Goal: Transaction & Acquisition: Purchase product/service

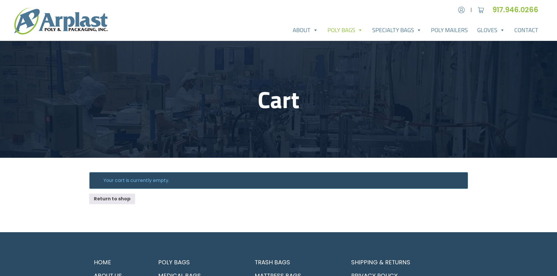
click at [336, 31] on link "Poly Bags" at bounding box center [345, 30] width 45 height 12
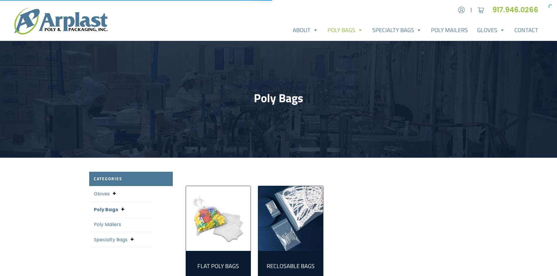
click at [345, 32] on link "Poly Bags" at bounding box center [345, 30] width 45 height 12
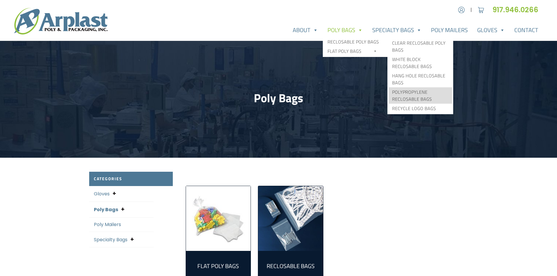
click at [413, 91] on link "Polypropylene Reclosable Bags" at bounding box center [420, 95] width 63 height 16
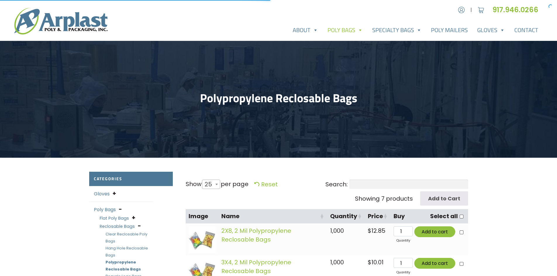
select select "25"
click at [358, 184] on input "Search:" at bounding box center [408, 184] width 119 height 9
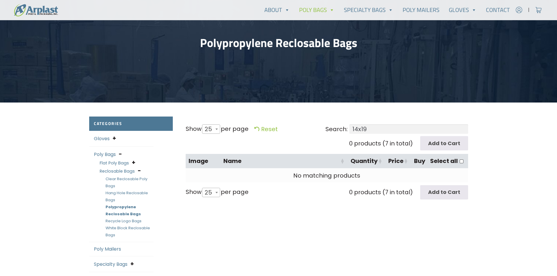
scroll to position [29, 0]
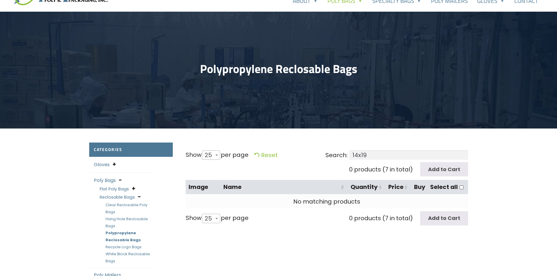
type input "14x19"
click at [116, 239] on link "Polypropylene Reclosable Bags" at bounding box center [123, 236] width 35 height 13
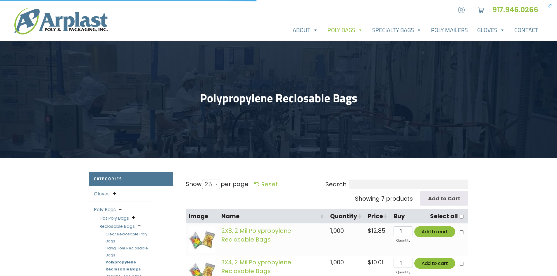
select select "25"
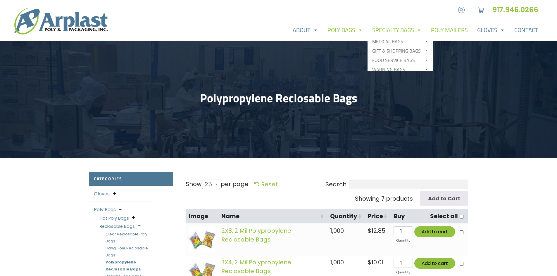
click at [448, 30] on link "Poly Mailers" at bounding box center [449, 30] width 46 height 12
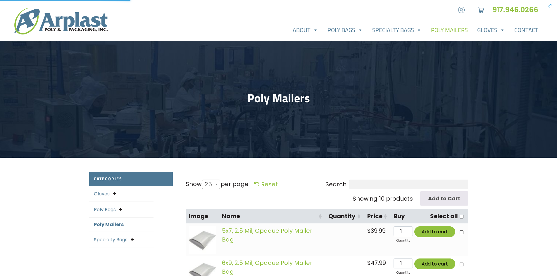
select select "25"
click at [349, 183] on input "Search:" at bounding box center [408, 184] width 119 height 9
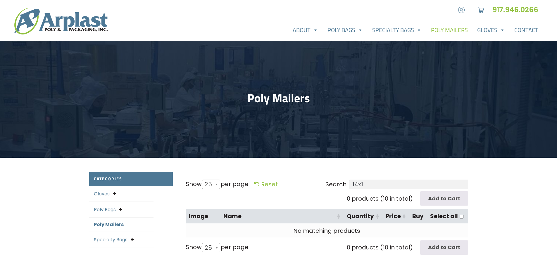
type input "14x19"
click at [371, 187] on input "14x19" at bounding box center [408, 184] width 119 height 9
drag, startPoint x: 383, startPoint y: 185, endPoint x: 389, endPoint y: 185, distance: 6.4
click at [385, 185] on input "14x19" at bounding box center [408, 184] width 119 height 9
click at [389, 185] on input "14x19" at bounding box center [408, 184] width 119 height 9
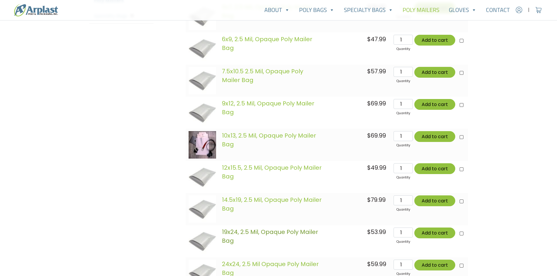
scroll to position [234, 0]
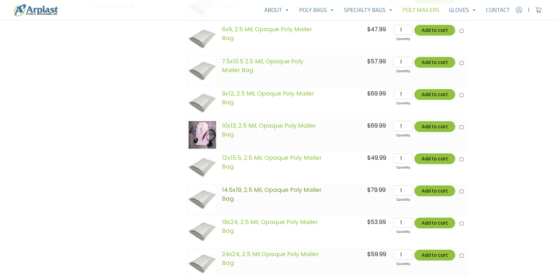
click at [276, 189] on link "14.5x19, 2.5 Mil, Opaque Poly Mailer Bag" at bounding box center [272, 194] width 100 height 17
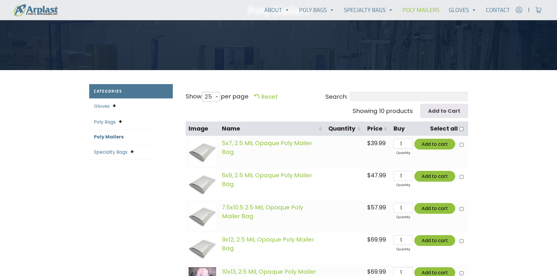
scroll to position [0, 0]
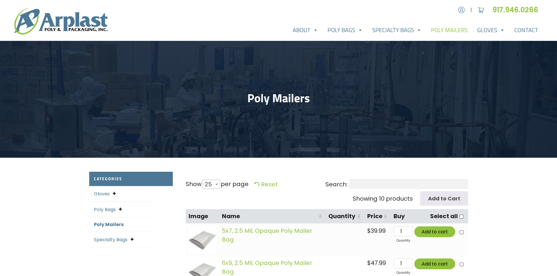
click at [111, 211] on link "Poly Bags" at bounding box center [105, 209] width 22 height 7
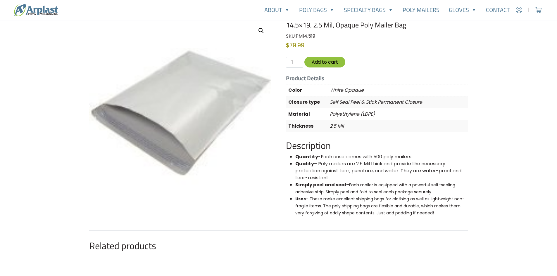
scroll to position [58, 0]
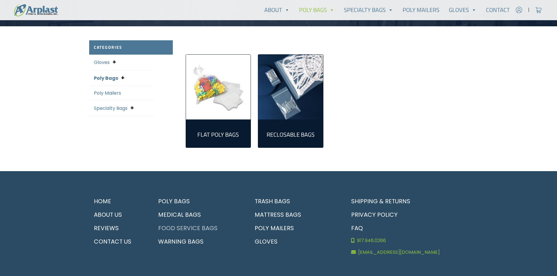
scroll to position [146, 0]
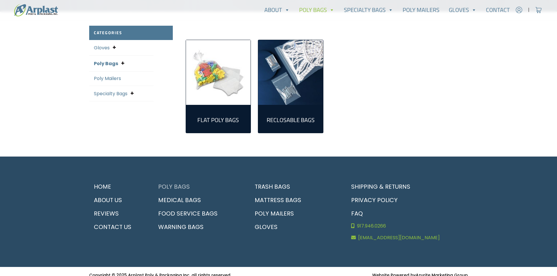
click at [177, 185] on link "Poly Bags" at bounding box center [198, 186] width 89 height 13
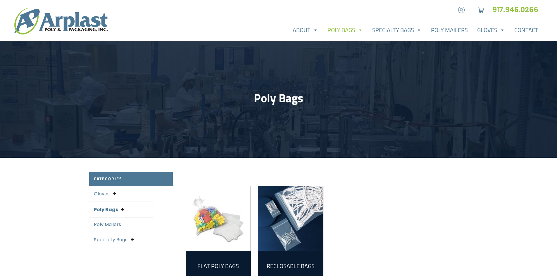
click at [279, 224] on img "Visit product category Reclosable Bags" at bounding box center [290, 218] width 65 height 65
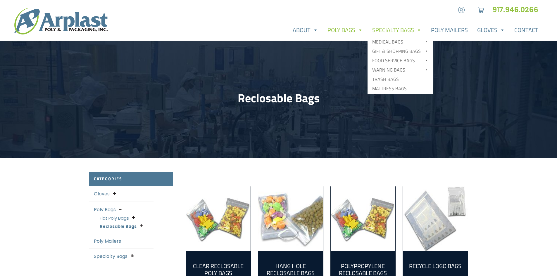
click at [399, 32] on link "Specialty Bags" at bounding box center [397, 30] width 59 height 12
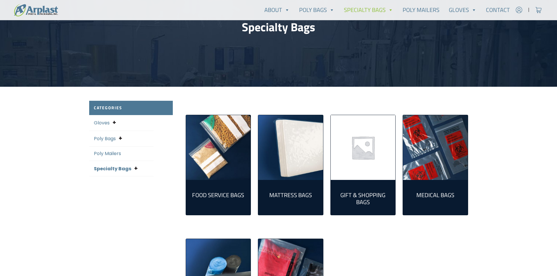
scroll to position [29, 0]
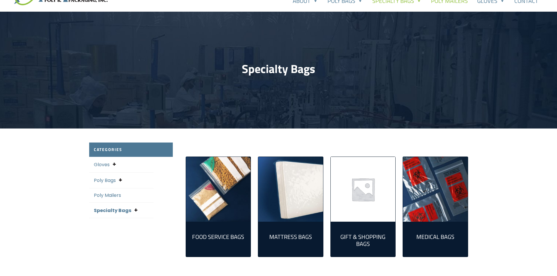
click at [464, 1] on link "Poly Mailers" at bounding box center [449, 1] width 46 height 12
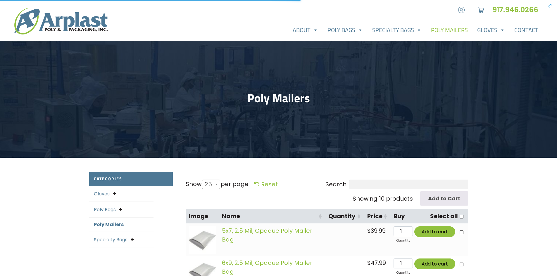
select select "25"
